Goal: Find specific page/section

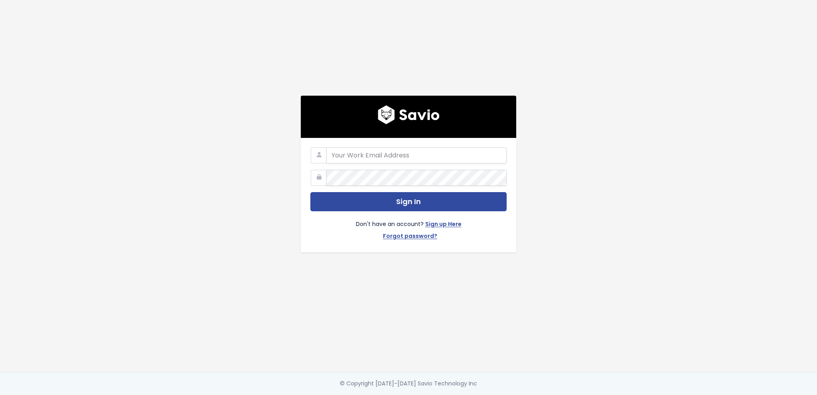
type input "[EMAIL_ADDRESS][DOMAIN_NAME]"
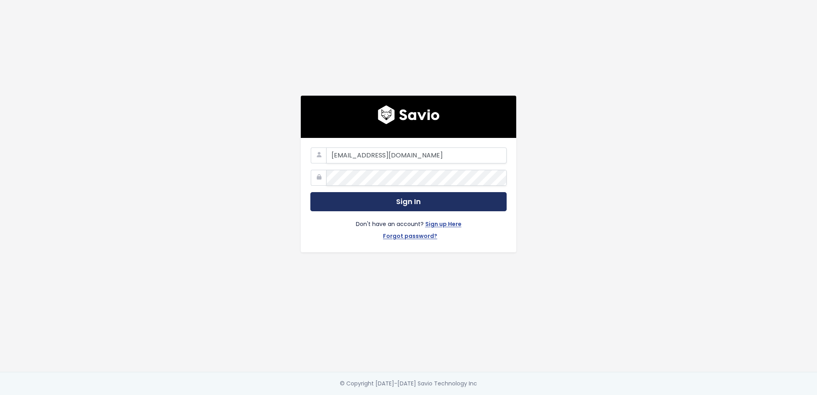
click at [409, 199] on button "Sign In" at bounding box center [408, 202] width 196 height 20
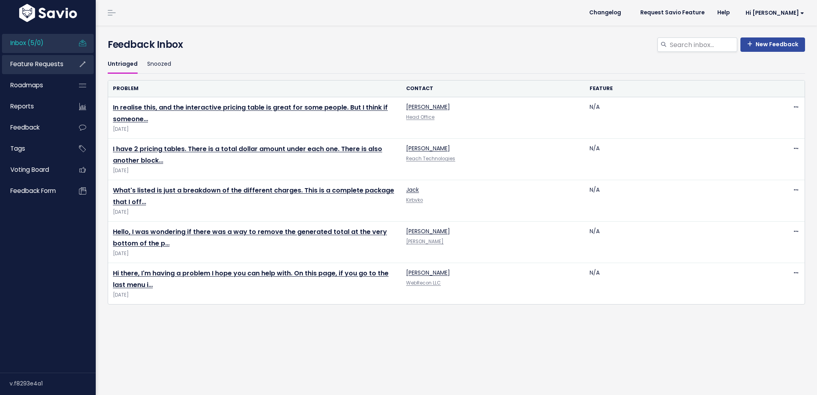
click at [56, 66] on span "Feature Requests" at bounding box center [36, 64] width 53 height 8
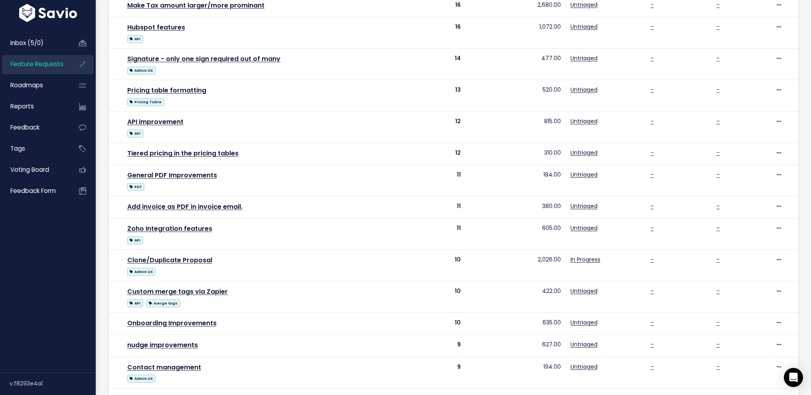
scroll to position [294, 0]
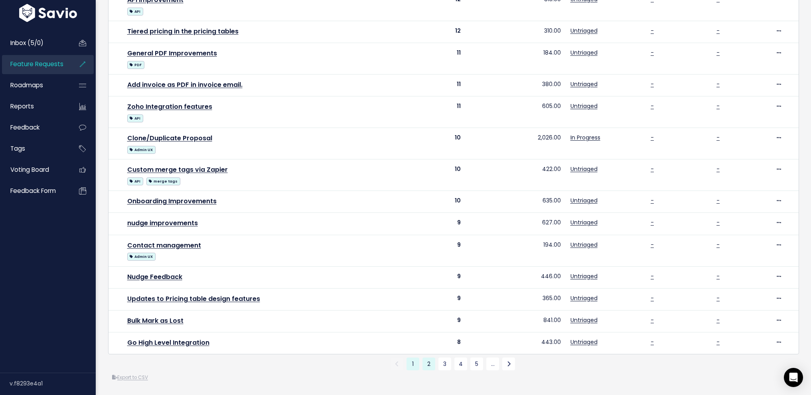
click at [429, 360] on link "2" at bounding box center [428, 364] width 13 height 13
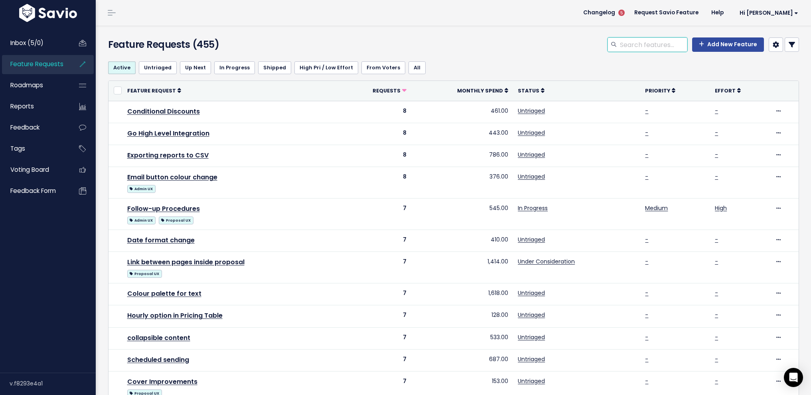
click at [619, 43] on input "search" at bounding box center [653, 44] width 68 height 14
type input "tier"
